Goal: Information Seeking & Learning: Learn about a topic

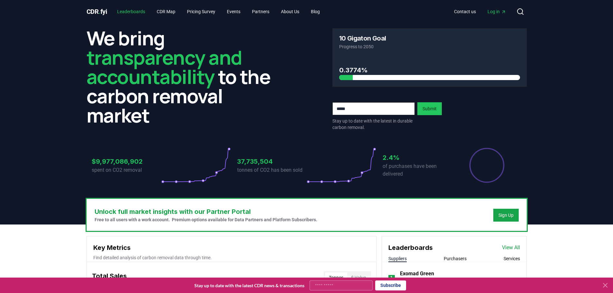
click at [142, 12] on link "Leaderboards" at bounding box center [131, 12] width 38 height 12
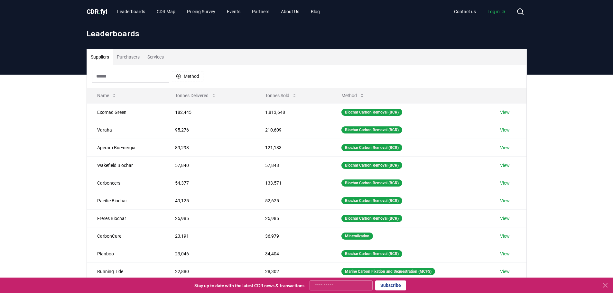
click at [153, 53] on button "Services" at bounding box center [155, 56] width 24 height 15
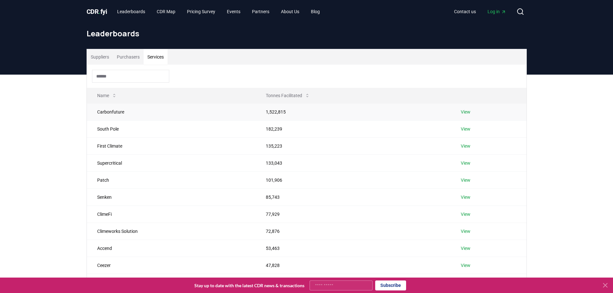
click at [465, 114] on link "View" at bounding box center [466, 112] width 10 height 6
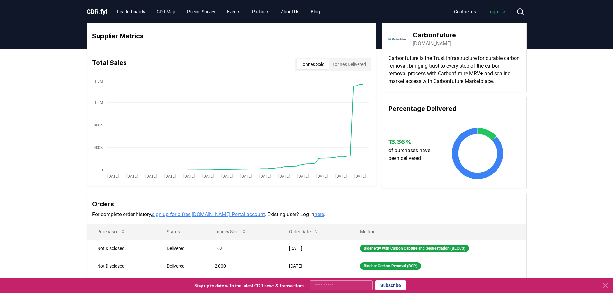
click at [341, 62] on button "Tonnes Delivered" at bounding box center [348, 64] width 41 height 10
click at [312, 62] on button "Tonnes Sold" at bounding box center [313, 64] width 32 height 10
click at [351, 66] on button "Tonnes Delivered" at bounding box center [348, 64] width 41 height 10
click at [312, 66] on button "Tonnes Sold" at bounding box center [313, 64] width 32 height 10
